Goal: Navigation & Orientation: Understand site structure

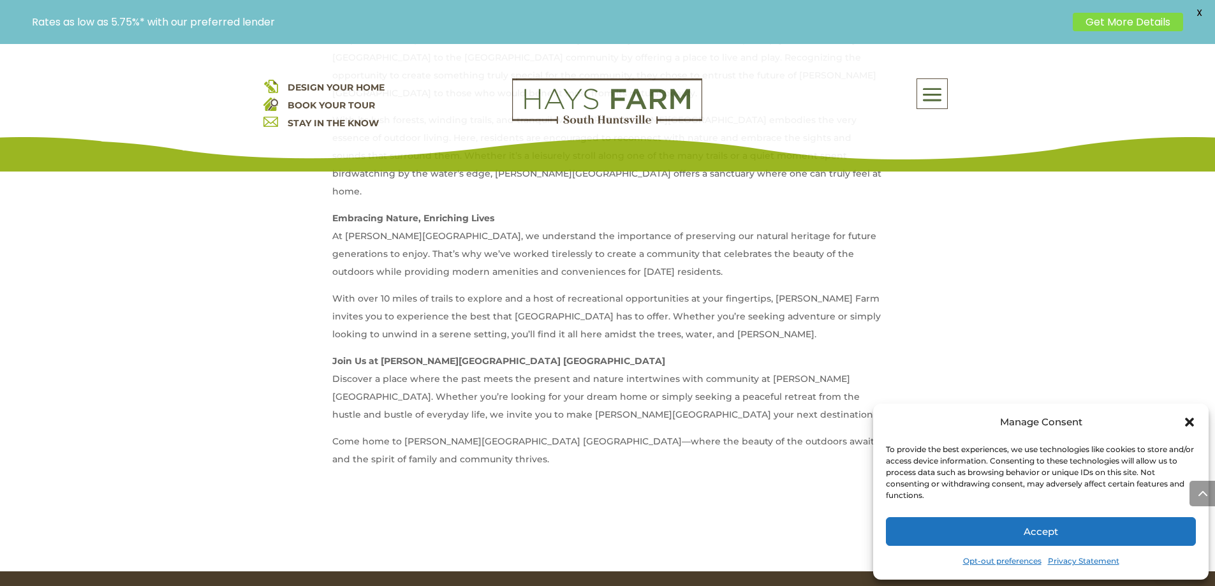
scroll to position [1404, 0]
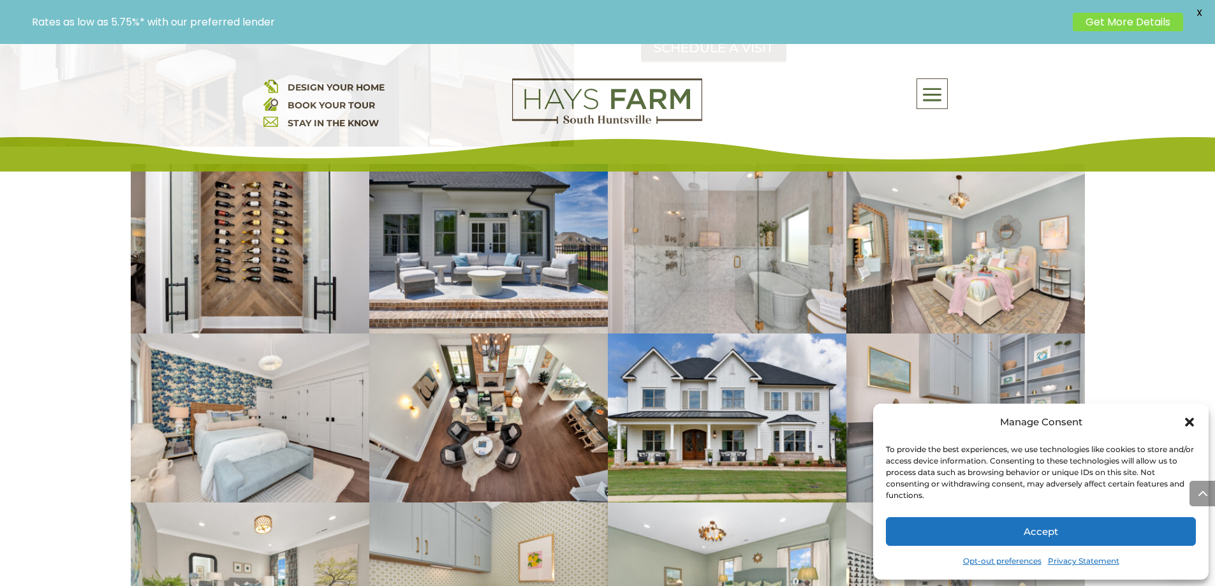
scroll to position [2169, 0]
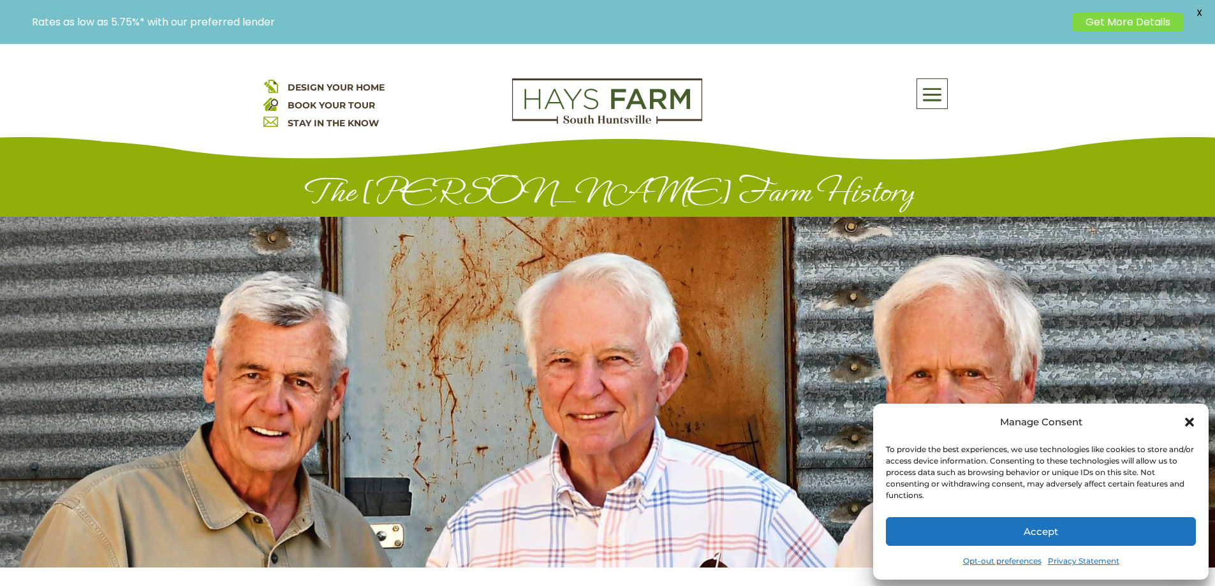
click at [1196, 432] on div "Manage Consent To provide the best experiences, we use technologies like cookie…" at bounding box center [1041, 492] width 336 height 176
click at [1192, 422] on icon "Close dialog" at bounding box center [1189, 422] width 9 height 9
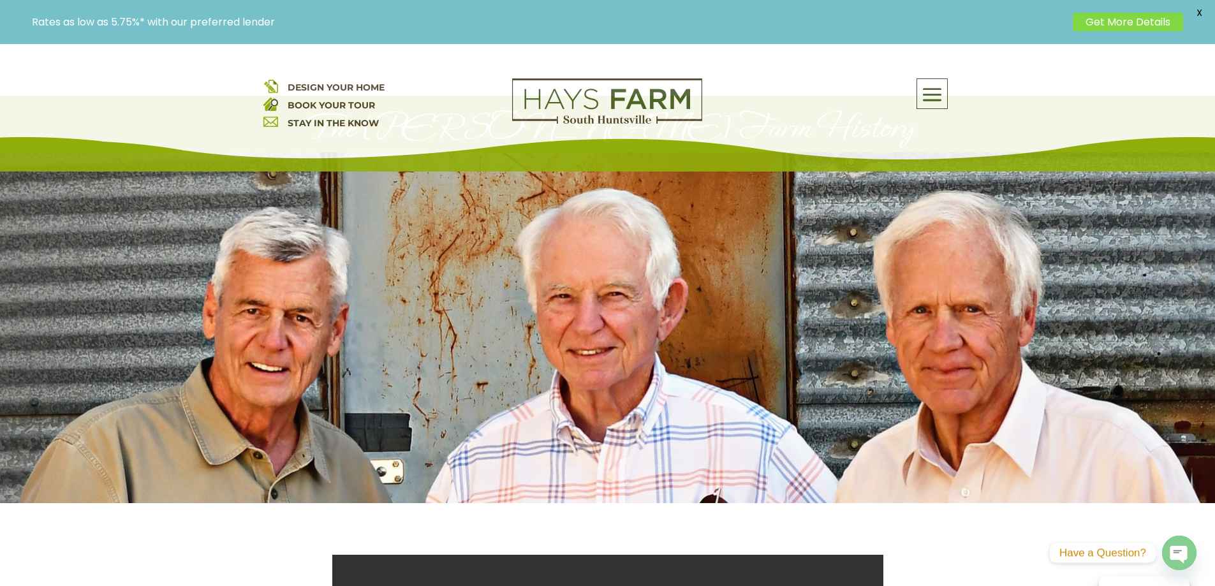
scroll to position [128, 0]
